Goal: Use online tool/utility: Use online tool/utility

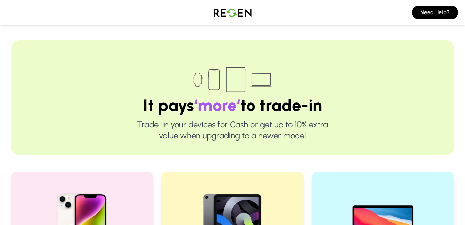
scroll to position [81, 0]
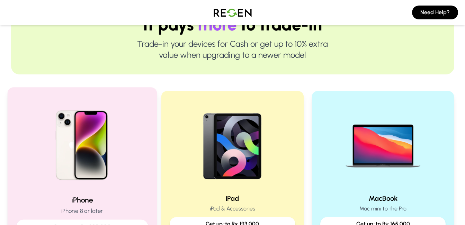
click at [98, 175] on img at bounding box center [81, 142] width 93 height 93
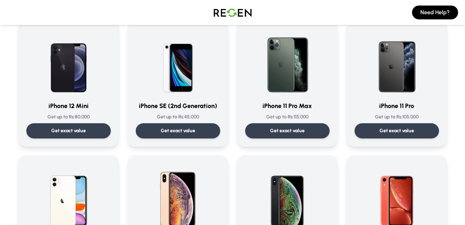
scroll to position [709, 0]
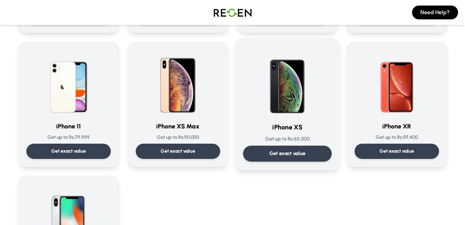
click at [297, 134] on div "iPhone XS Get up to Rs: 65,000 Get exact value" at bounding box center [287, 104] width 89 height 115
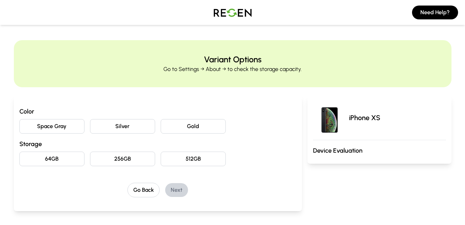
click at [64, 157] on button "64GB" at bounding box center [51, 159] width 65 height 15
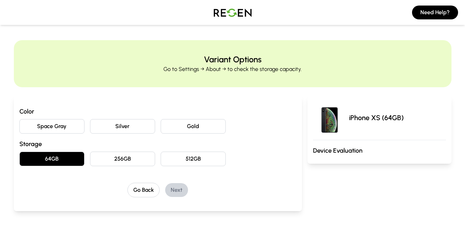
click at [187, 134] on div "Color Space Gray Silver Gold Storage 64GB 256GB 512GB" at bounding box center [157, 137] width 277 height 60
click at [189, 129] on button "Gold" at bounding box center [193, 126] width 65 height 15
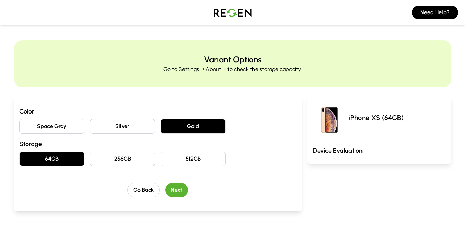
click at [177, 190] on button "Next" at bounding box center [176, 190] width 23 height 14
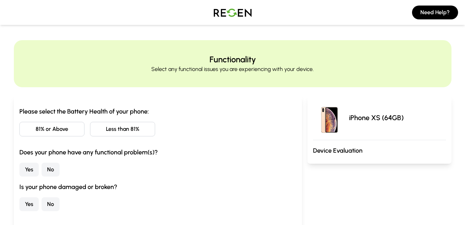
click at [109, 136] on button "Less than 81%" at bounding box center [122, 129] width 65 height 15
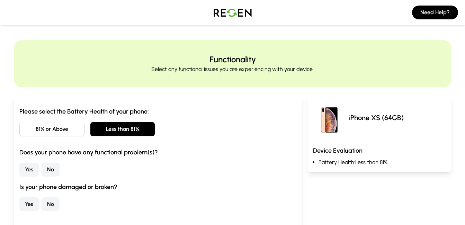
click at [30, 165] on button "Yes" at bounding box center [28, 170] width 19 height 14
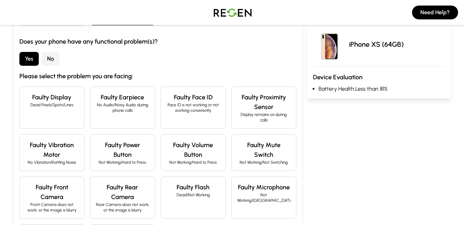
scroll to position [96, 0]
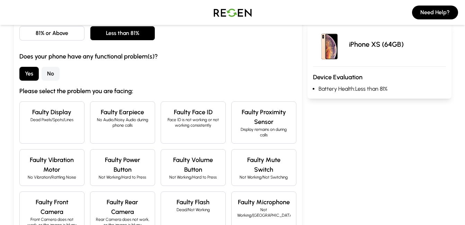
click at [49, 67] on button "No" at bounding box center [51, 74] width 18 height 14
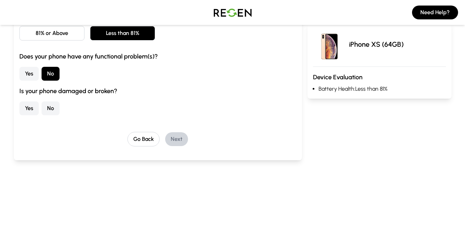
click at [39, 106] on div "Yes No" at bounding box center [157, 108] width 277 height 14
click at [49, 113] on button "No" at bounding box center [51, 108] width 18 height 14
click at [177, 140] on button "Next" at bounding box center [176, 139] width 23 height 14
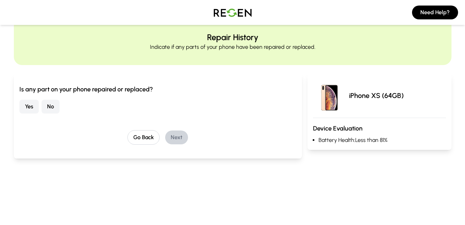
scroll to position [0, 0]
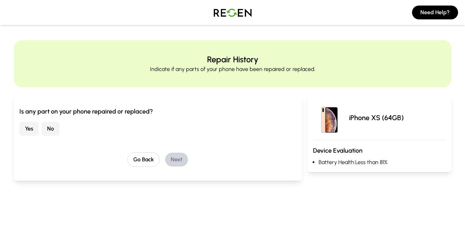
click at [31, 126] on button "Yes" at bounding box center [28, 129] width 19 height 14
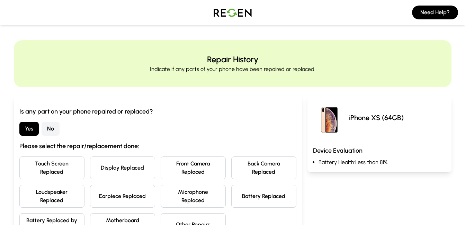
scroll to position [162, 0]
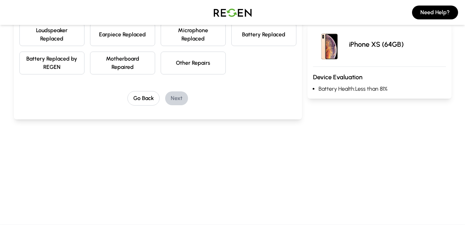
click at [121, 65] on button "Motherboard Repaired" at bounding box center [122, 63] width 65 height 23
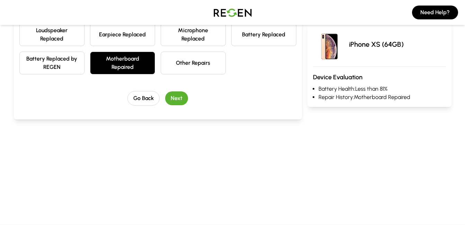
click at [170, 98] on button "Next" at bounding box center [176, 98] width 23 height 14
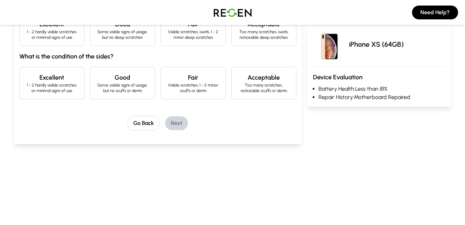
scroll to position [187, 0]
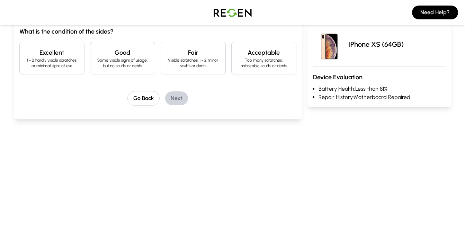
drag, startPoint x: 138, startPoint y: 60, endPoint x: 166, endPoint y: 81, distance: 34.6
click at [138, 61] on p "Some visible signs of usage, but no scuffs or dents" at bounding box center [122, 62] width 53 height 11
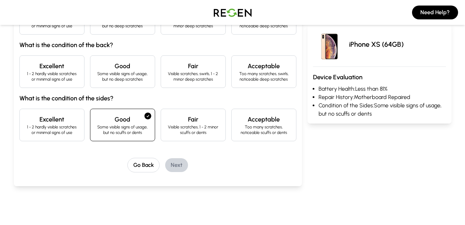
scroll to position [106, 0]
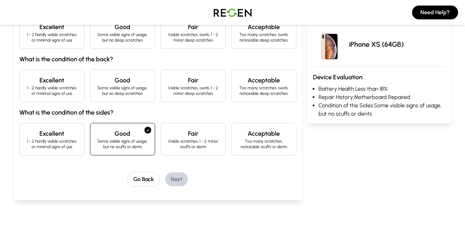
drag, startPoint x: 135, startPoint y: 31, endPoint x: 131, endPoint y: 38, distance: 7.7
click at [131, 38] on div "Good Some visible signs of usage, but no deep scratches" at bounding box center [122, 32] width 65 height 33
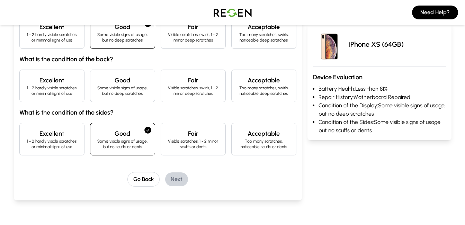
drag, startPoint x: 131, startPoint y: 38, endPoint x: 125, endPoint y: 94, distance: 56.1
click at [108, 113] on h3 "What is the condition of the sides?" at bounding box center [157, 113] width 277 height 10
click at [125, 93] on p "Some visible signs of usage, but no deep scratches" at bounding box center [122, 90] width 53 height 11
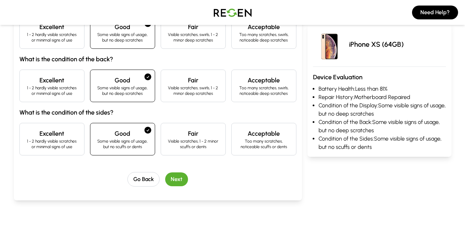
click at [179, 174] on button "Next" at bounding box center [176, 179] width 23 height 14
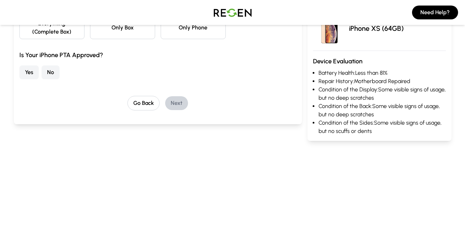
drag, startPoint x: 130, startPoint y: 25, endPoint x: 121, endPoint y: 44, distance: 20.6
click at [121, 44] on div "Accessories Everything (Complete Box) Only Box Only Phone Is Your iPhone PTA Ap…" at bounding box center [157, 40] width 277 height 78
click at [121, 36] on button "Only Box" at bounding box center [122, 27] width 65 height 23
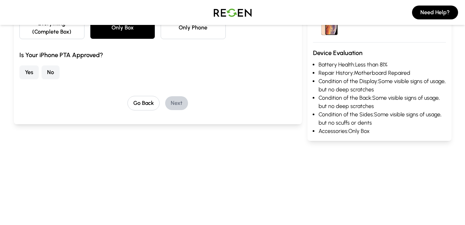
drag, startPoint x: 32, startPoint y: 74, endPoint x: 81, endPoint y: 99, distance: 55.3
click at [32, 74] on button "Yes" at bounding box center [28, 72] width 19 height 14
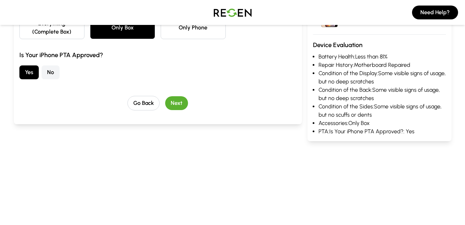
click at [170, 107] on button "Next" at bounding box center [176, 103] width 23 height 14
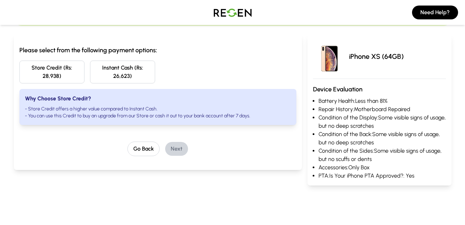
scroll to position [42, 0]
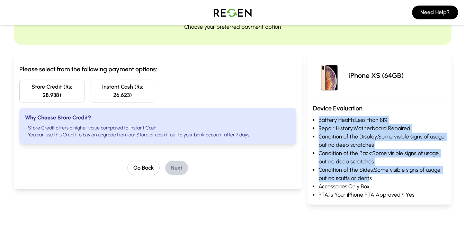
drag, startPoint x: 317, startPoint y: 120, endPoint x: 368, endPoint y: 182, distance: 79.9
click at [368, 182] on ul "Battery Health: Less than 81% Repair History: Motherboard Repaired Condition of…" at bounding box center [379, 157] width 133 height 83
